Goal: Task Accomplishment & Management: Manage account settings

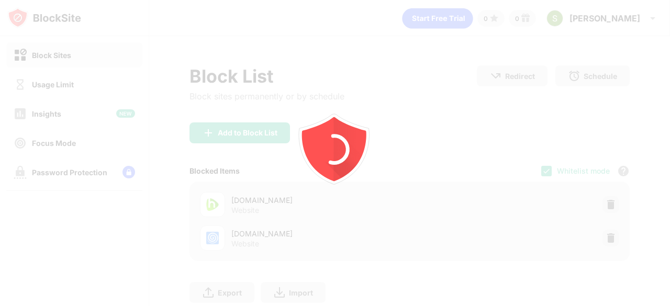
click at [464, 169] on div at bounding box center [335, 153] width 670 height 306
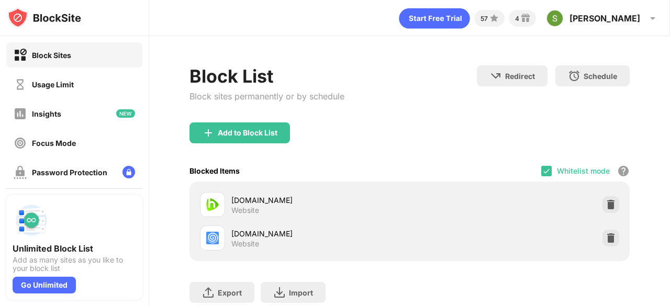
click at [547, 169] on div "Whitelist mode Block all websites except for those in your whitelist. Whitelist…" at bounding box center [585, 170] width 88 height 21
click at [542, 170] on img at bounding box center [546, 171] width 8 height 8
click at [606, 209] on img at bounding box center [611, 204] width 10 height 10
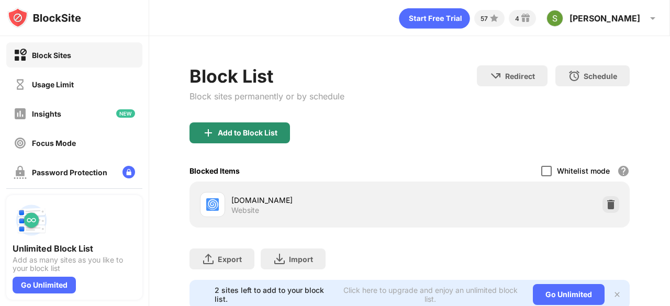
click at [212, 133] on img at bounding box center [208, 133] width 13 height 13
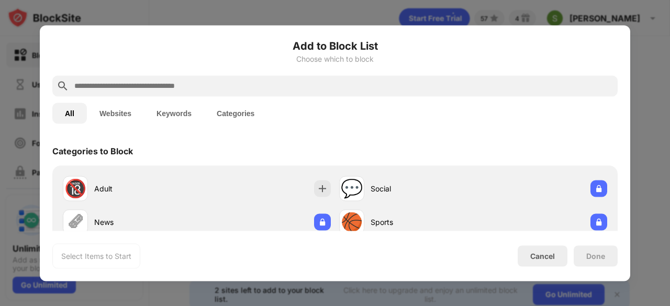
click at [208, 87] on input "text" at bounding box center [343, 86] width 540 height 13
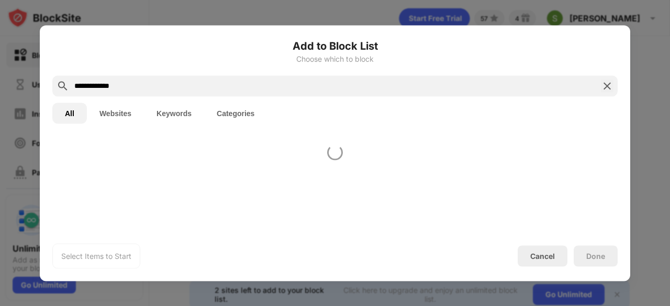
type input "**********"
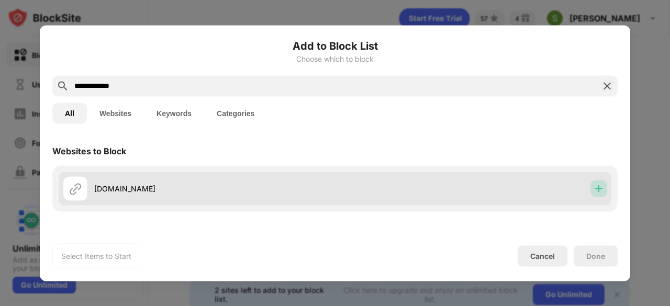
click at [594, 191] on img at bounding box center [599, 188] width 10 height 10
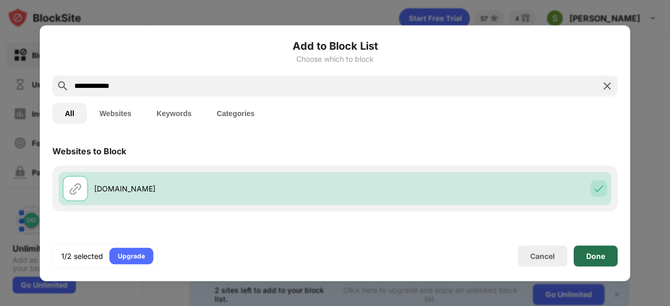
click at [592, 247] on div "Done" at bounding box center [596, 255] width 44 height 21
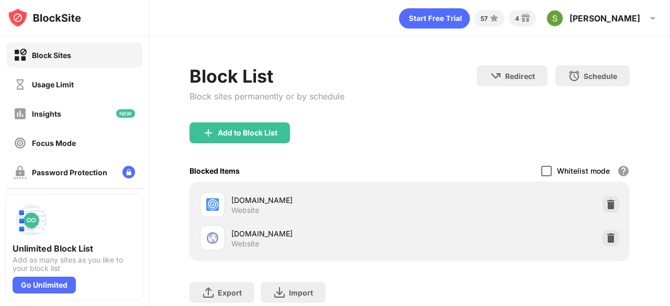
click at [541, 174] on div at bounding box center [546, 171] width 10 height 10
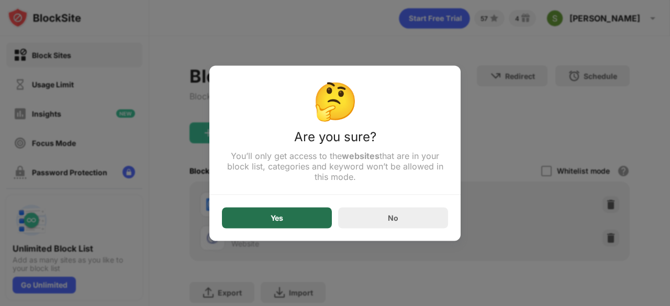
click at [301, 215] on div "Yes" at bounding box center [277, 217] width 110 height 21
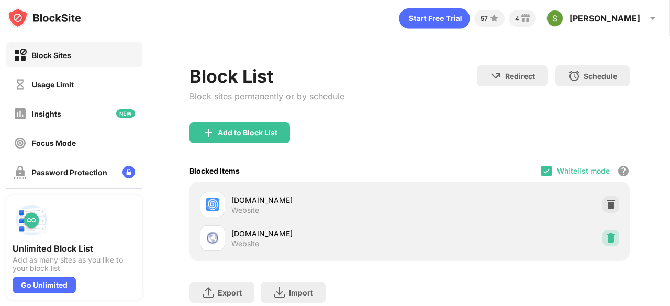
click at [606, 238] on img at bounding box center [611, 238] width 10 height 10
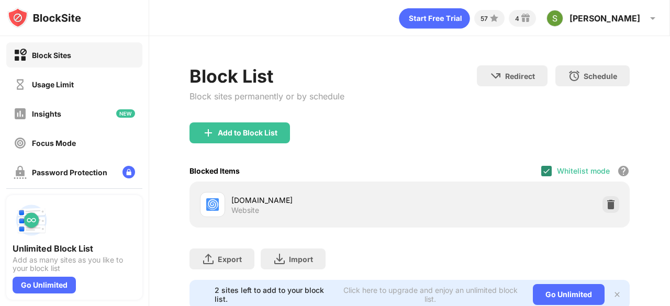
click at [541, 169] on div at bounding box center [546, 171] width 10 height 10
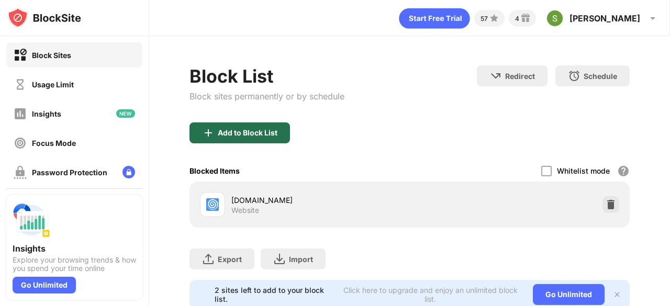
click at [247, 135] on div "Add to Block List" at bounding box center [248, 133] width 60 height 8
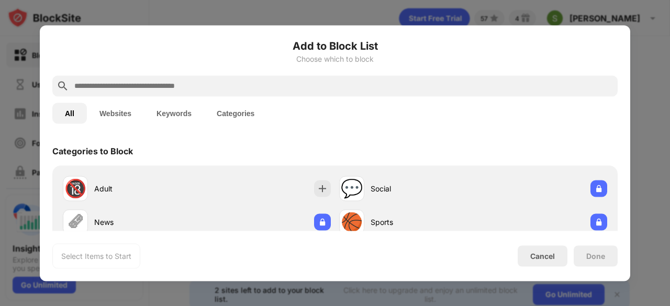
click at [266, 90] on input "text" at bounding box center [343, 86] width 540 height 13
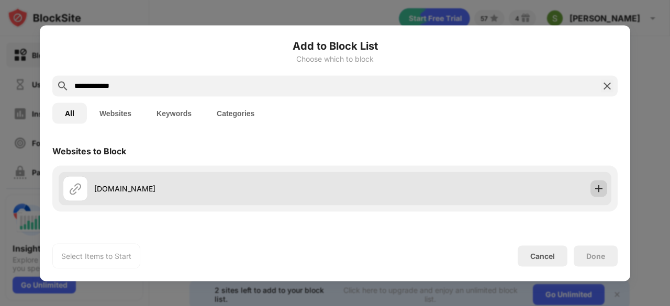
type input "**********"
click at [591, 195] on div at bounding box center [598, 188] width 17 height 17
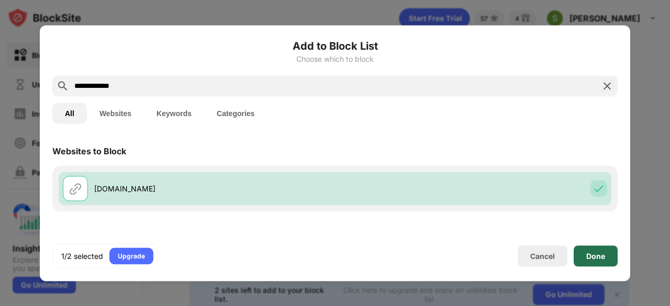
click at [590, 259] on div "Done" at bounding box center [595, 256] width 19 height 8
